Goal: Information Seeking & Learning: Compare options

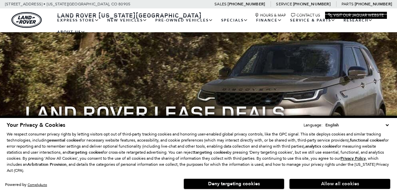
scroll to position [13, 0]
click at [329, 183] on button "Allow all cookies" at bounding box center [339, 184] width 101 height 10
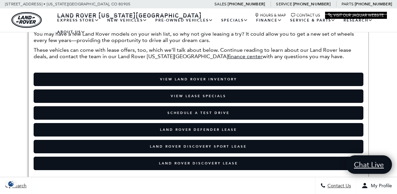
scroll to position [223, 0]
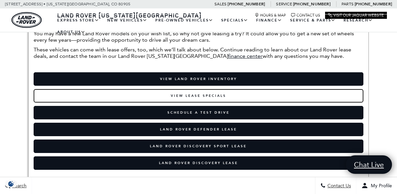
click at [244, 99] on link "View Lease Specials" at bounding box center [198, 95] width 329 height 13
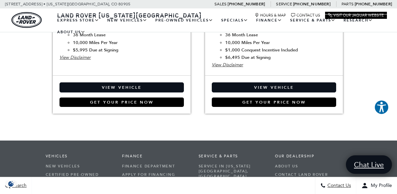
scroll to position [1329, 0]
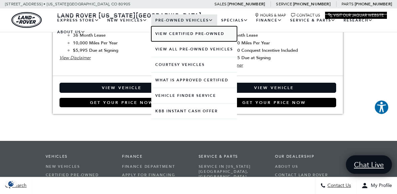
click at [175, 34] on link "View Certified Pre-Owned" at bounding box center [194, 33] width 86 height 15
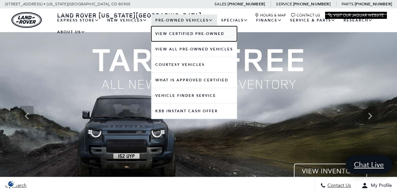
click at [200, 35] on link "View Certified Pre-Owned" at bounding box center [194, 33] width 86 height 15
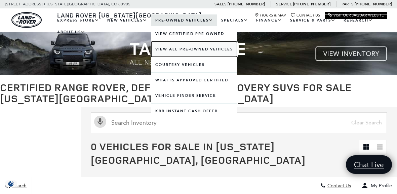
click at [192, 47] on link "View All Pre-Owned Vehicles" at bounding box center [194, 49] width 86 height 15
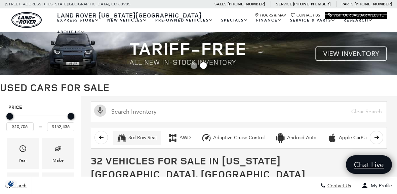
click at [146, 137] on div "3rd Row Seat" at bounding box center [142, 138] width 29 height 6
type input "$30,827"
type input "$62,552"
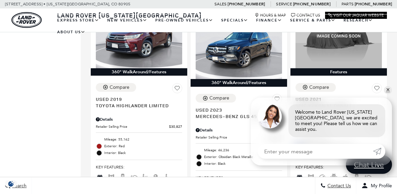
scroll to position [430, 0]
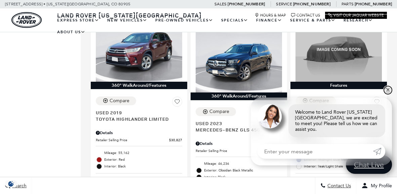
click at [386, 94] on link "✕" at bounding box center [388, 90] width 8 height 8
